Goal: Task Accomplishment & Management: Use online tool/utility

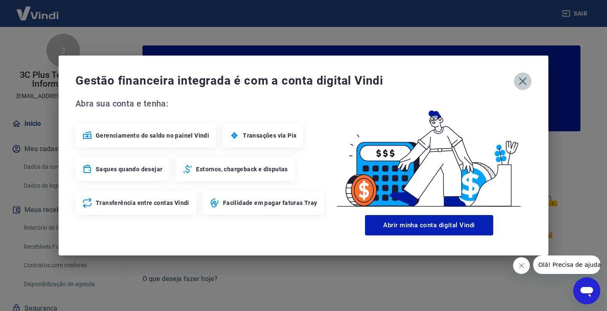
click at [519, 79] on icon "button" at bounding box center [522, 81] width 13 height 13
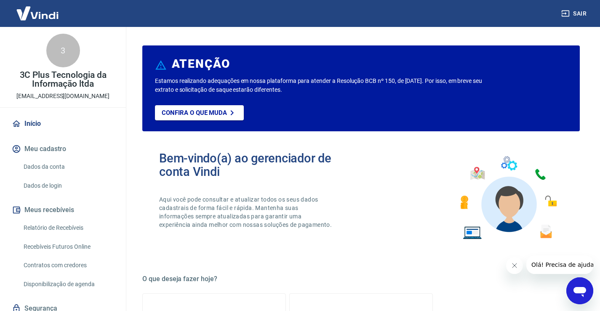
click at [57, 226] on link "Relatório de Recebíveis" at bounding box center [68, 227] width 96 height 17
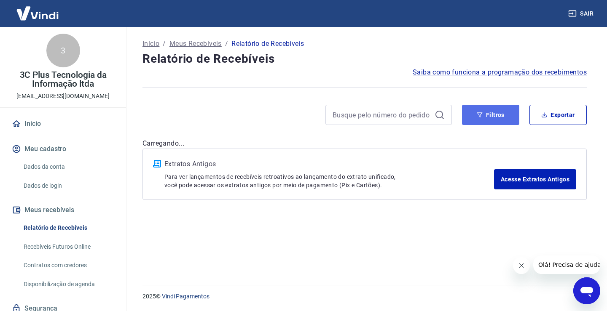
click at [487, 109] on button "Filtros" at bounding box center [490, 115] width 57 height 20
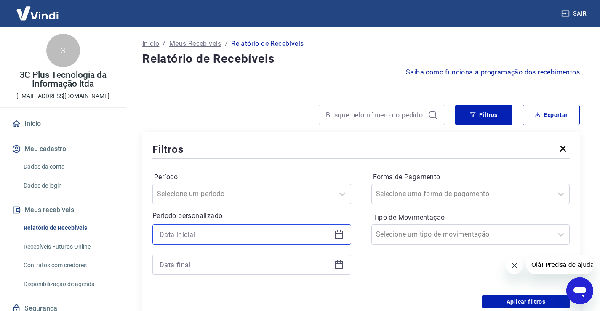
click at [184, 238] on input at bounding box center [245, 234] width 171 height 13
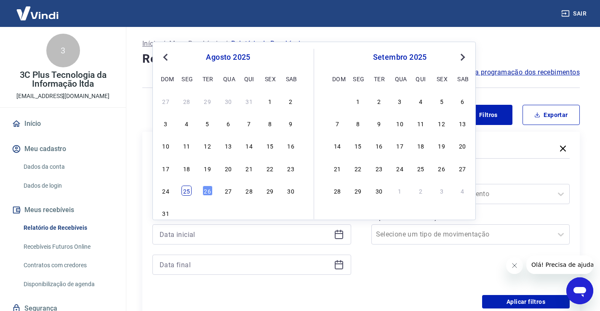
click at [192, 192] on div "24 25 26 27 28 29 30" at bounding box center [228, 191] width 137 height 12
drag, startPoint x: 190, startPoint y: 191, endPoint x: 180, endPoint y: 224, distance: 33.7
click at [190, 191] on div "25" at bounding box center [187, 191] width 10 height 10
type input "[DATE]"
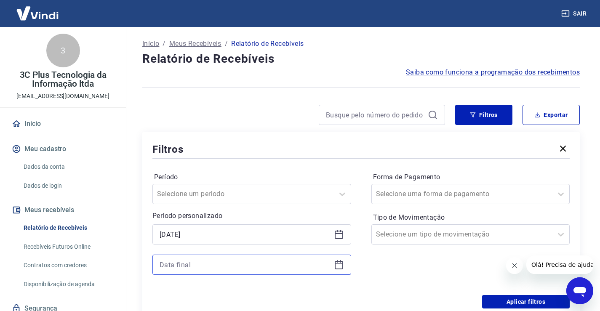
click at [165, 269] on input at bounding box center [245, 265] width 171 height 13
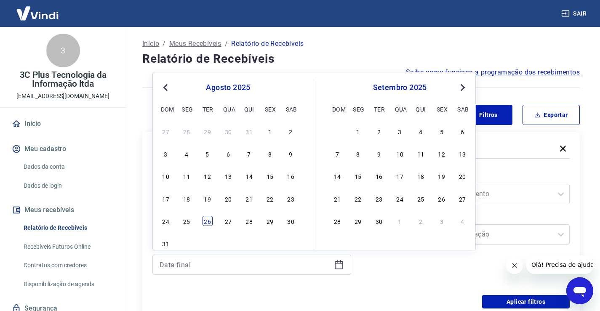
click at [211, 220] on div "26" at bounding box center [208, 221] width 10 height 10
type input "[DATE]"
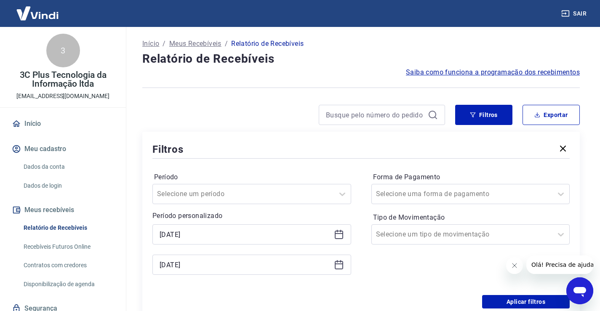
click at [379, 251] on div "Forma de Pagamento Selecione uma forma de pagamento Tipo de Movimentação Seleci…" at bounding box center [471, 228] width 199 height 115
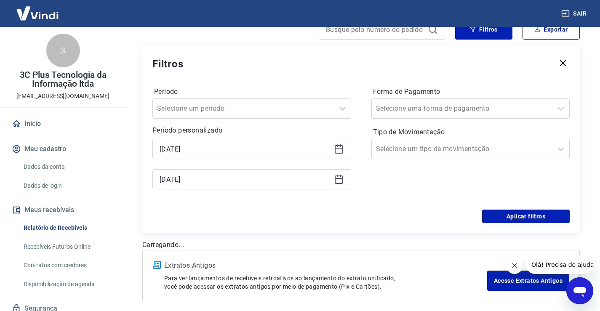
scroll to position [122, 0]
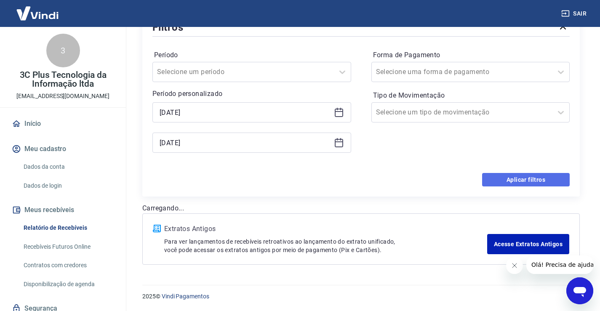
click at [504, 177] on button "Aplicar filtros" at bounding box center [526, 179] width 88 height 13
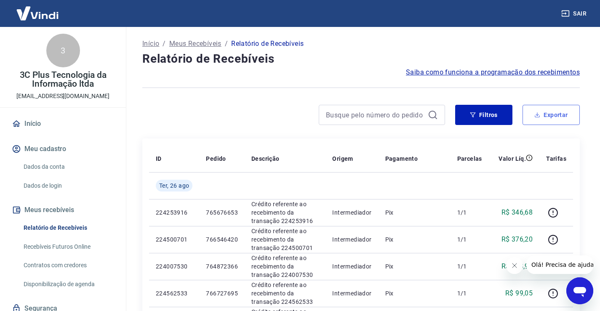
click at [555, 114] on button "Exportar" at bounding box center [551, 115] width 57 height 20
type input "[DATE]"
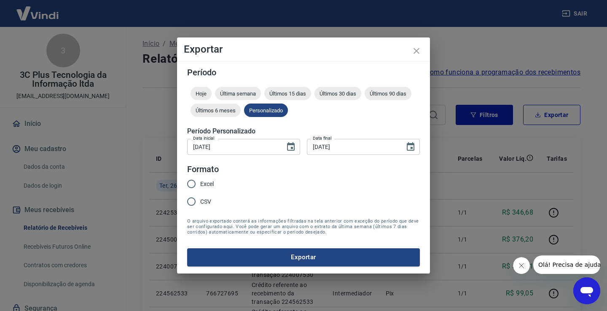
drag, startPoint x: 200, startPoint y: 206, endPoint x: 204, endPoint y: 203, distance: 5.1
click at [201, 205] on span "CSV" at bounding box center [205, 202] width 11 height 9
click at [200, 205] on input "CSV" at bounding box center [191, 202] width 18 height 18
radio input "true"
click at [222, 257] on button "Exportar" at bounding box center [303, 258] width 233 height 18
